Goal: Transaction & Acquisition: Purchase product/service

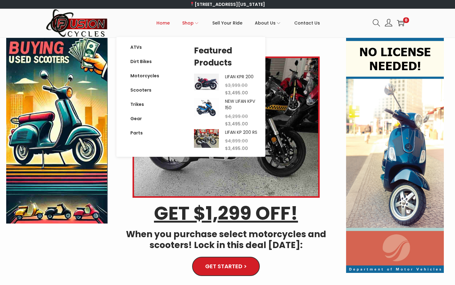
click at [187, 24] on span "Shop" at bounding box center [187, 23] width 11 height 16
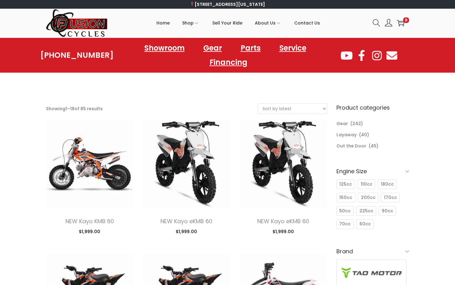
click at [399, 169] on h6 "Engine Size" at bounding box center [373, 171] width 73 height 15
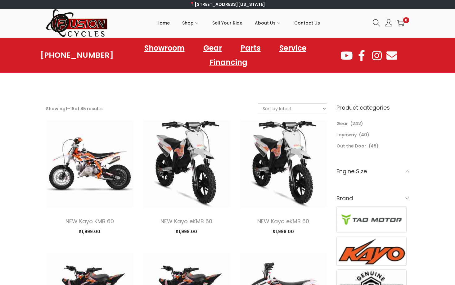
click at [399, 169] on h6 "Engine Size" at bounding box center [373, 171] width 73 height 15
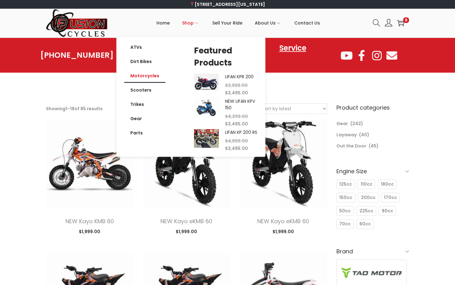
click at [151, 79] on link "Motorcycles" at bounding box center [144, 76] width 41 height 14
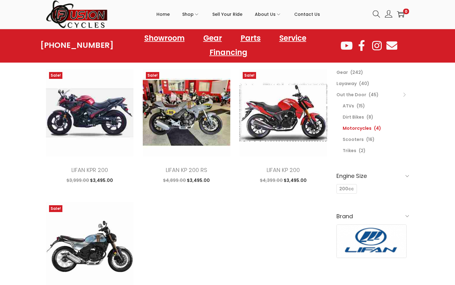
scroll to position [63, 0]
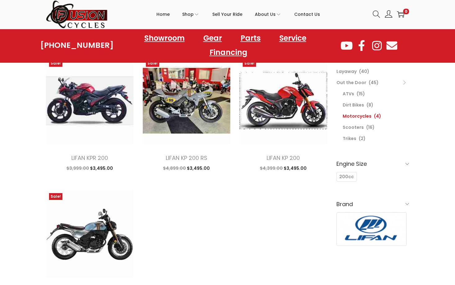
click at [389, 163] on h6 "Engine Size" at bounding box center [373, 164] width 73 height 15
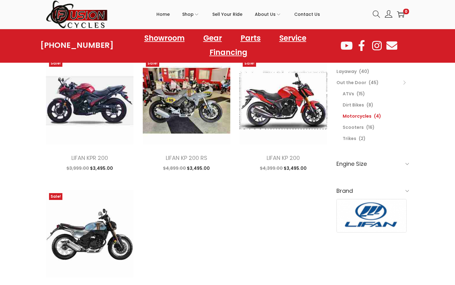
click at [389, 163] on h6 "Engine Size" at bounding box center [373, 164] width 73 height 15
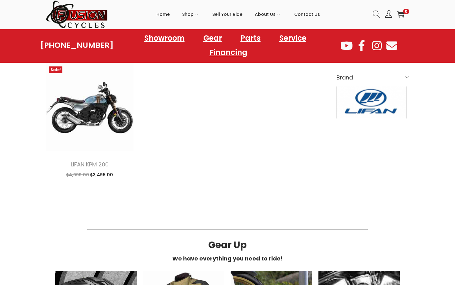
scroll to position [95, 0]
